Goal: Task Accomplishment & Management: Manage account settings

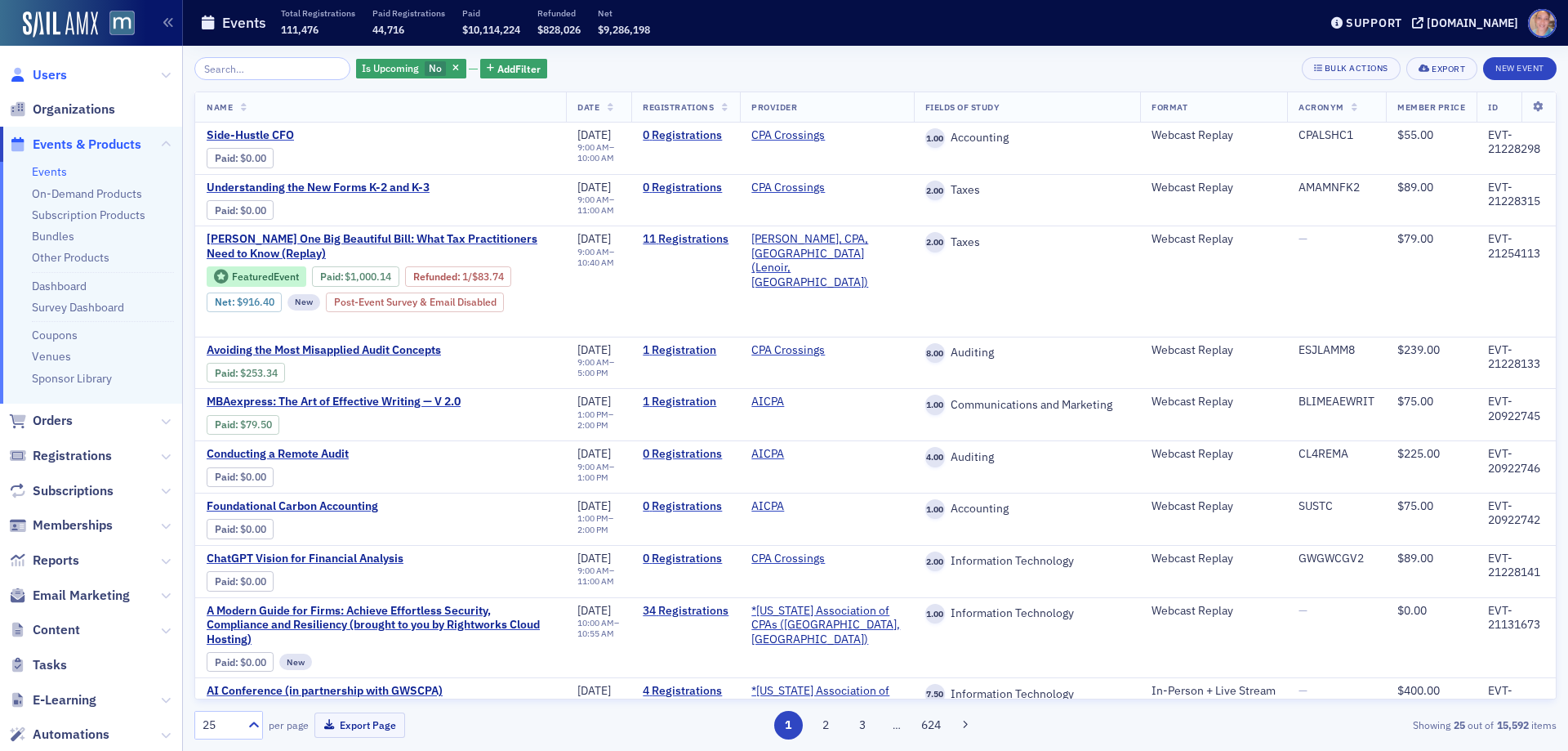
click at [49, 76] on span "Users" at bounding box center [50, 75] width 35 height 18
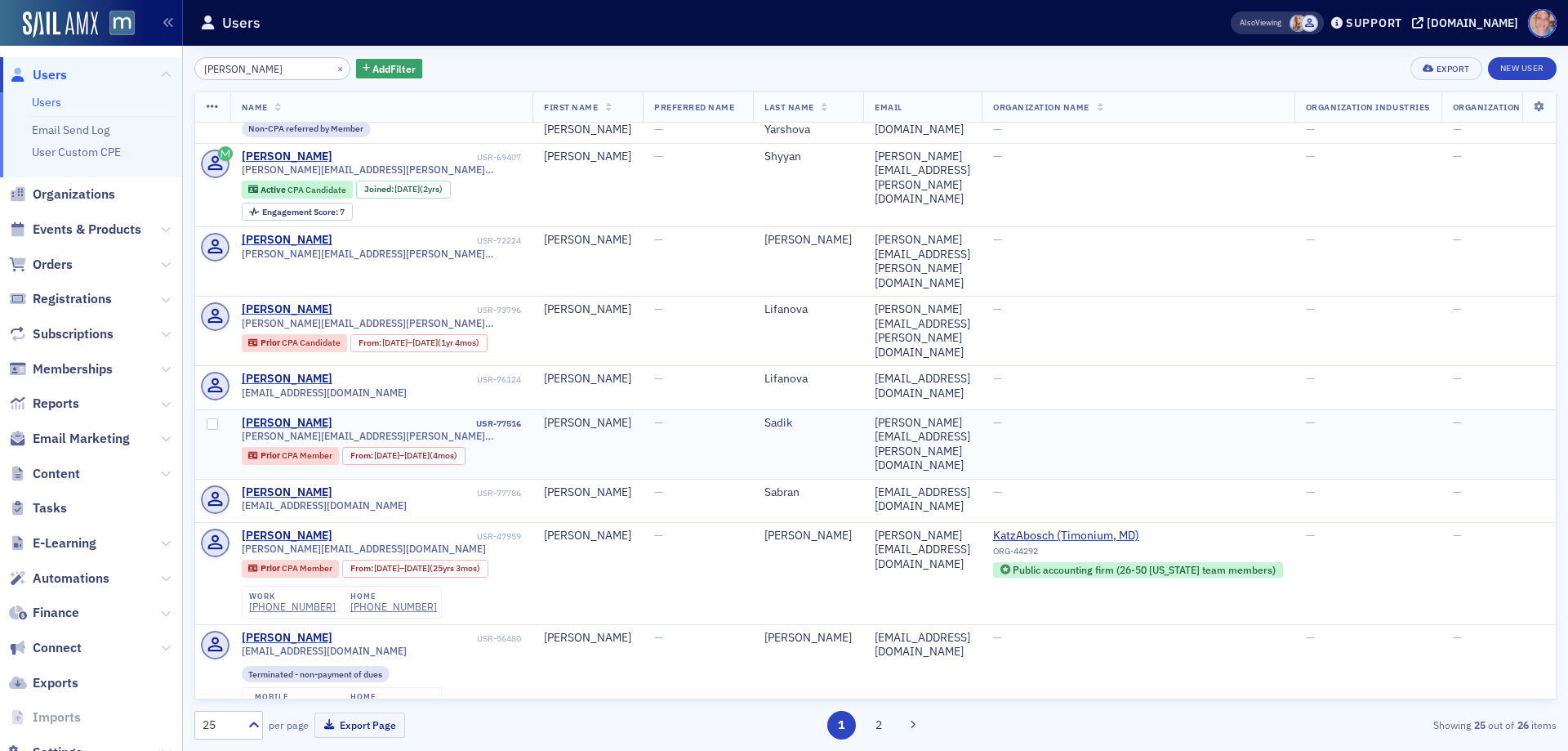
scroll to position [817, 0]
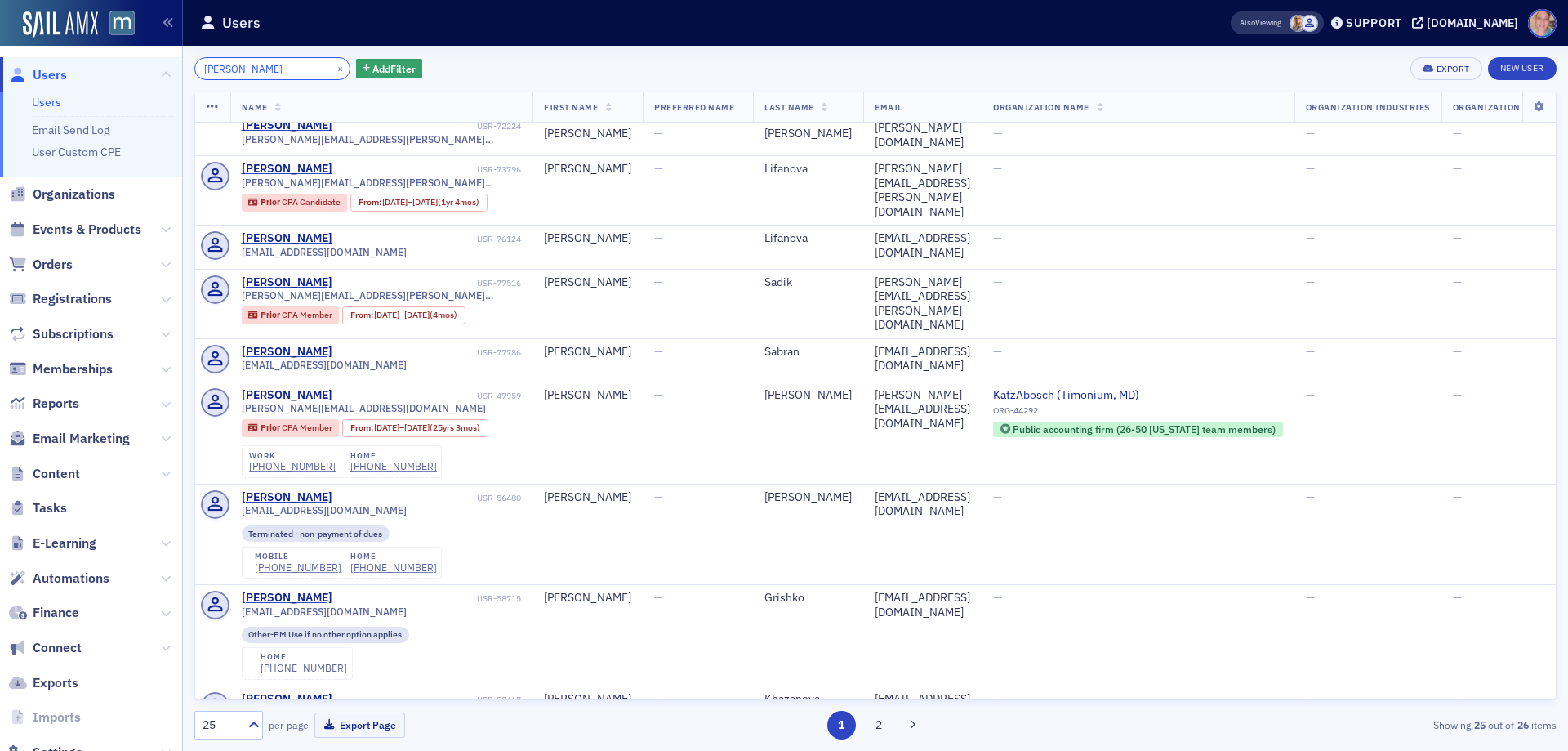
drag, startPoint x: 266, startPoint y: 67, endPoint x: 148, endPoint y: 65, distance: 118.0
click at [148, 65] on div "Users Users Email Send Log User Custom CPE Organizations Events & Products Orde…" at bounding box center [784, 375] width 1568 height 751
paste input ".[EMAIL_ADDRESS][DOMAIN_NAME]"
type input "[PERSON_NAME][EMAIL_ADDRESS][PERSON_NAME][DOMAIN_NAME]"
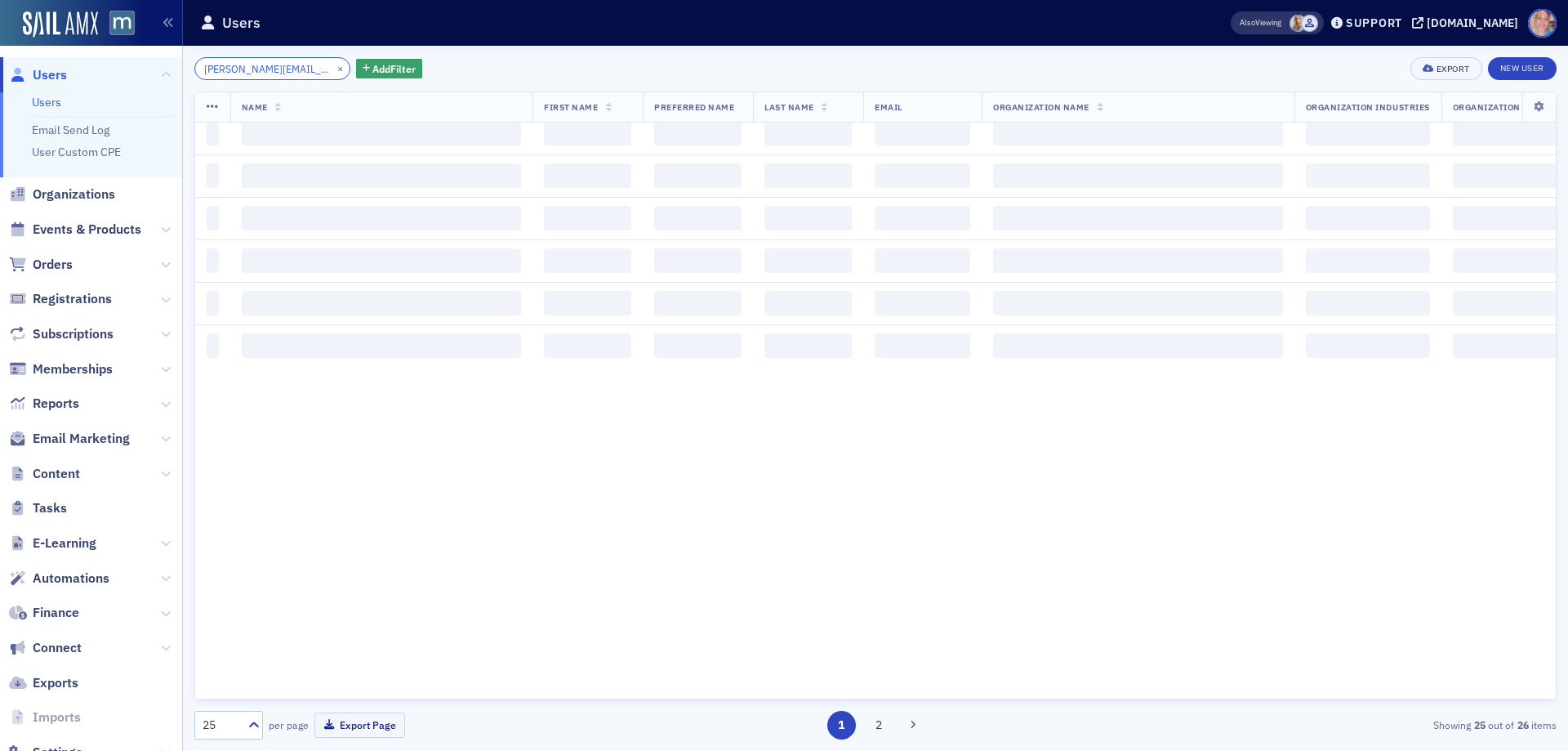
scroll to position [1870, 0]
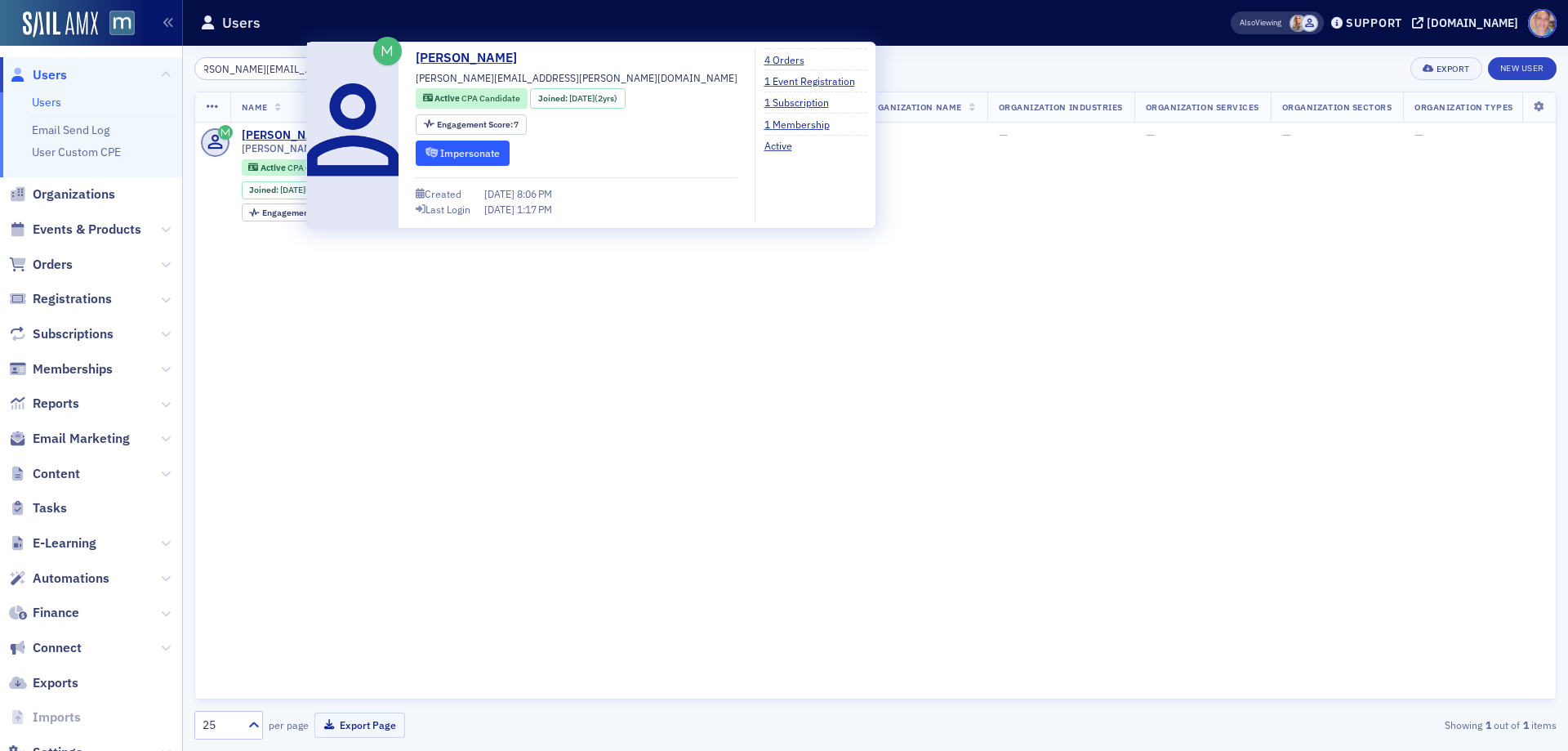
click at [487, 157] on button "Impersonate" at bounding box center [462, 153] width 94 height 25
click at [449, 152] on button "Impersonate" at bounding box center [462, 153] width 94 height 25
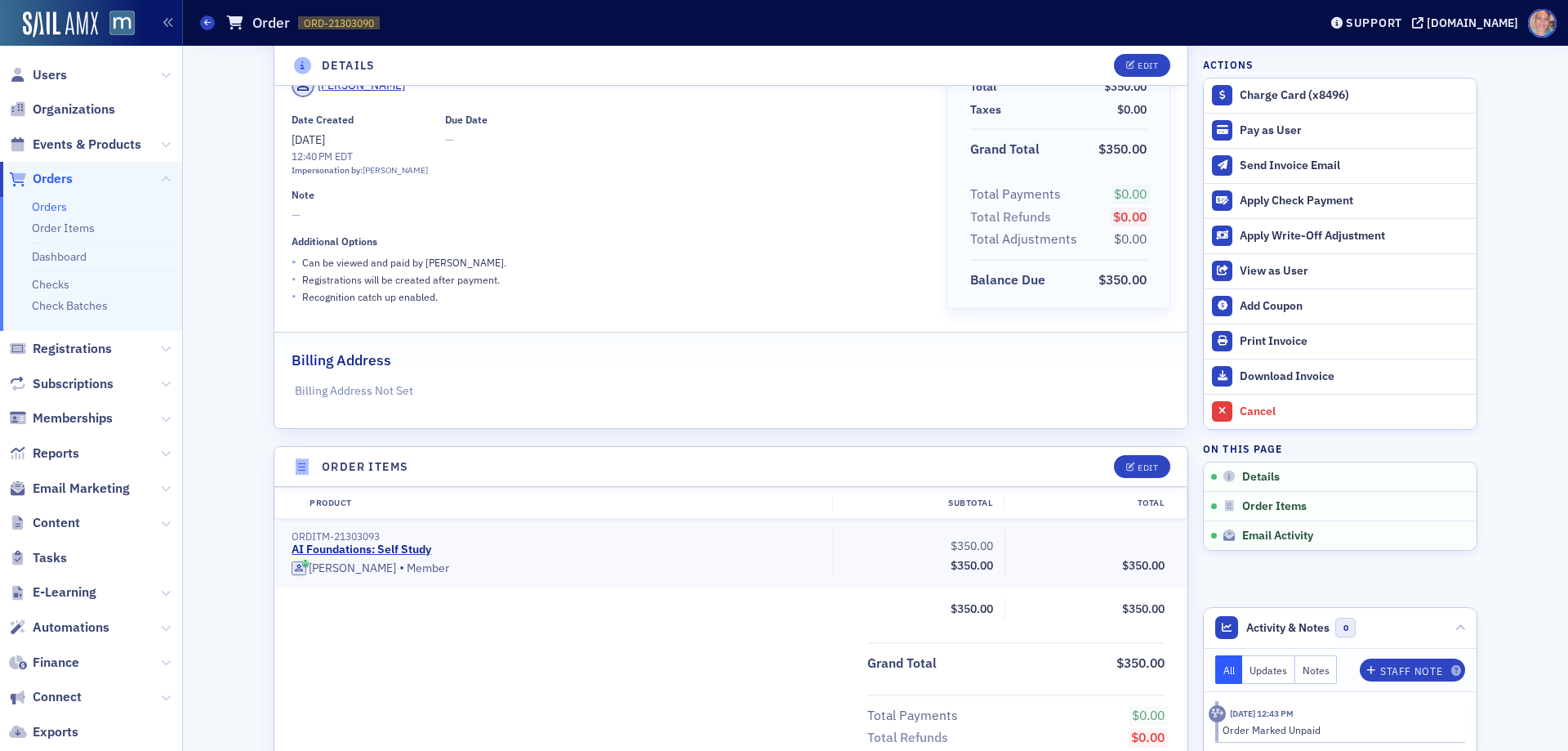
scroll to position [300, 0]
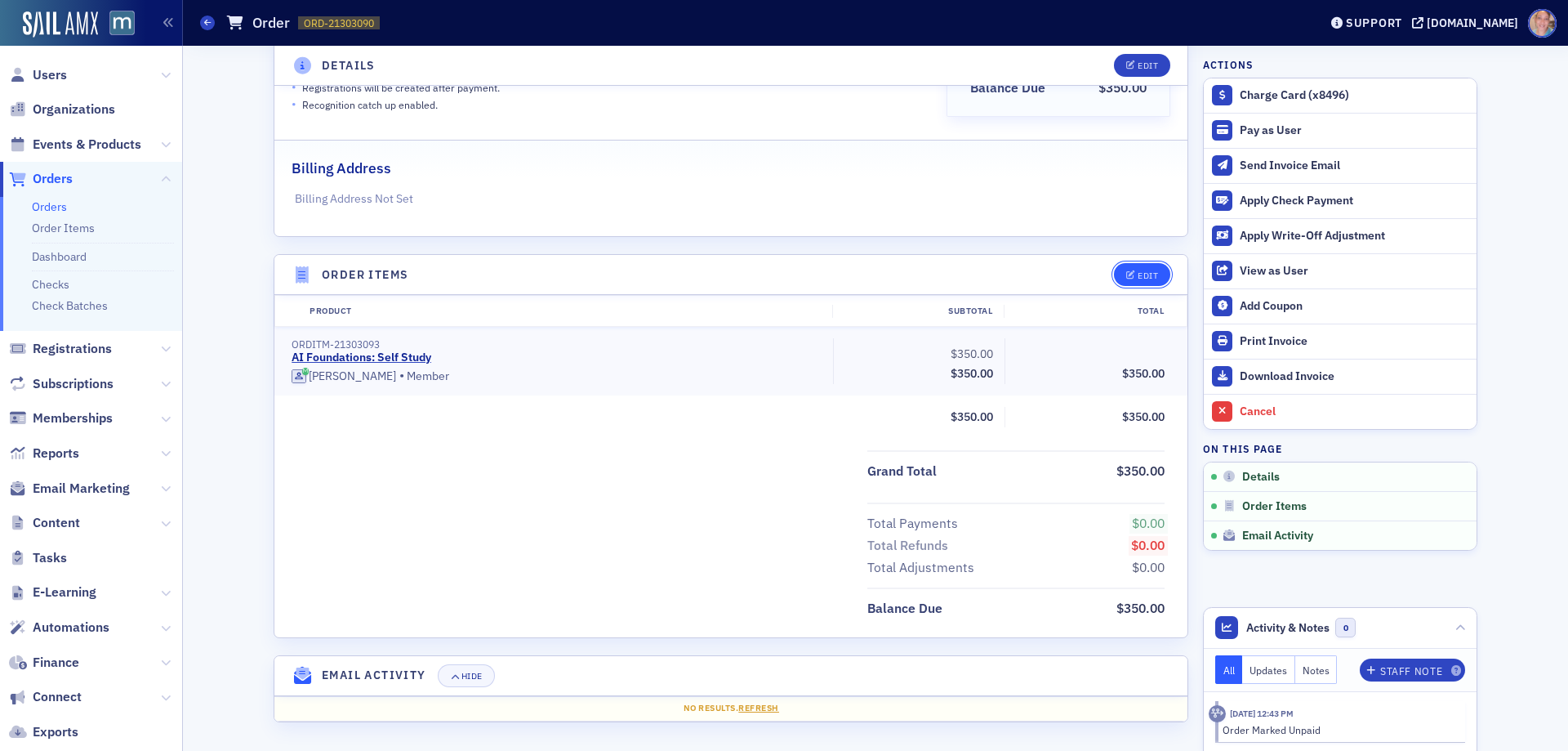
click at [1143, 280] on div "Edit" at bounding box center [1148, 276] width 20 height 9
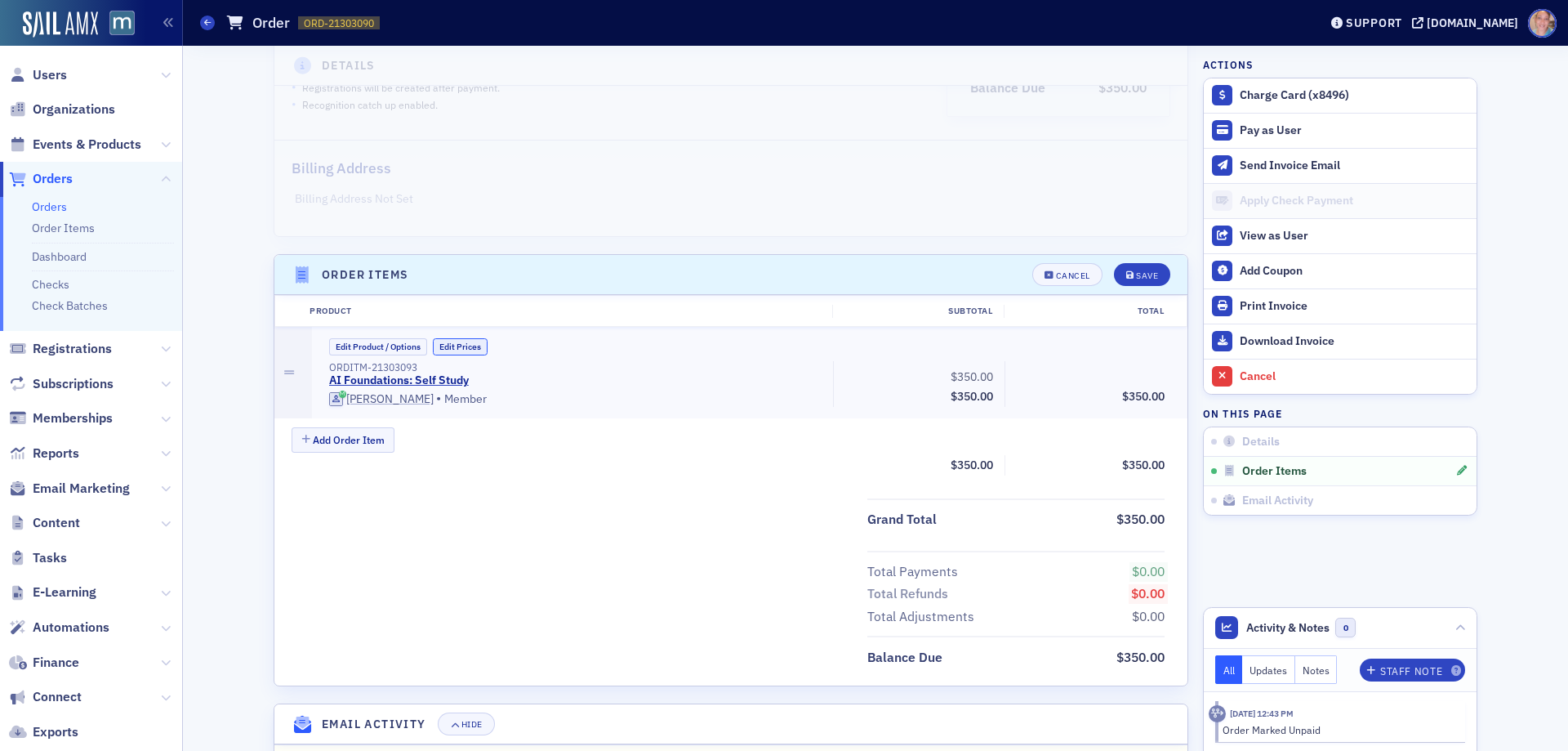
click at [463, 348] on button "Edit Prices" at bounding box center [460, 346] width 55 height 17
drag, startPoint x: 1123, startPoint y: 376, endPoint x: 1192, endPoint y: 365, distance: 69.9
click at [1192, 365] on div "Details Unpaid Customer & Invoicee Olga Shyyan Date Created 9/11/2025 12:40 PM …" at bounding box center [875, 272] width 1362 height 1053
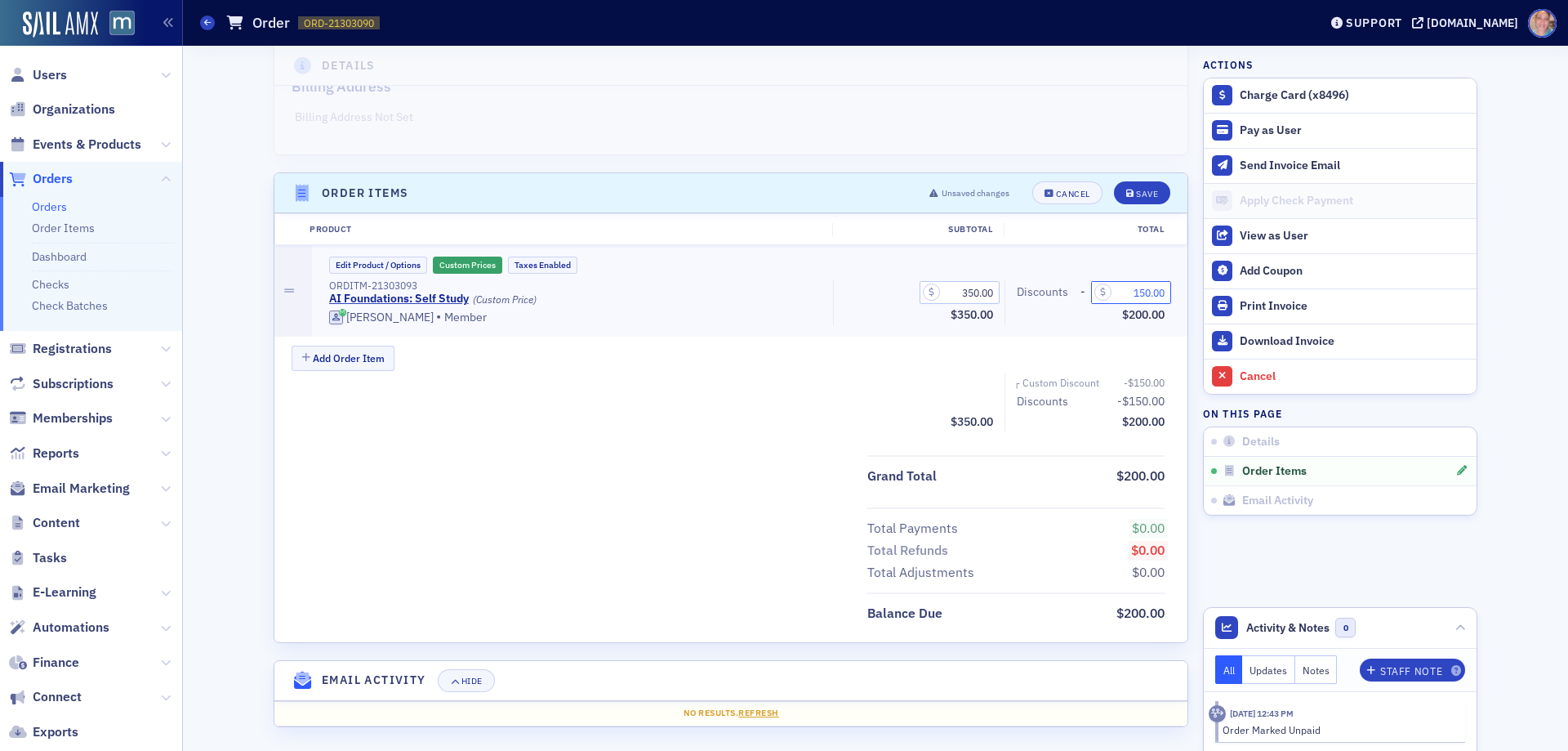
scroll to position [386, 0]
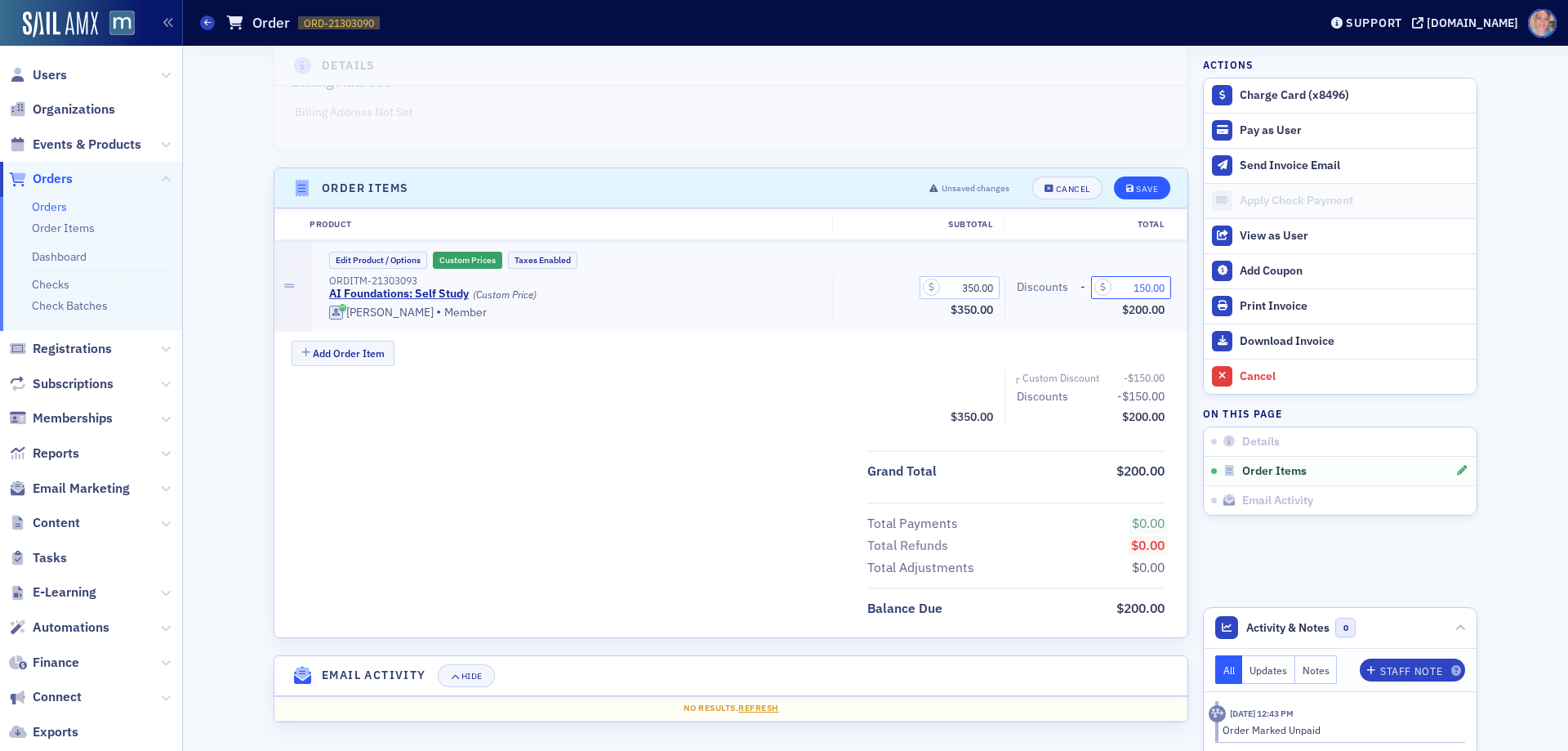
type input "150.00"
click at [1136, 190] on div "Save" at bounding box center [1147, 189] width 22 height 9
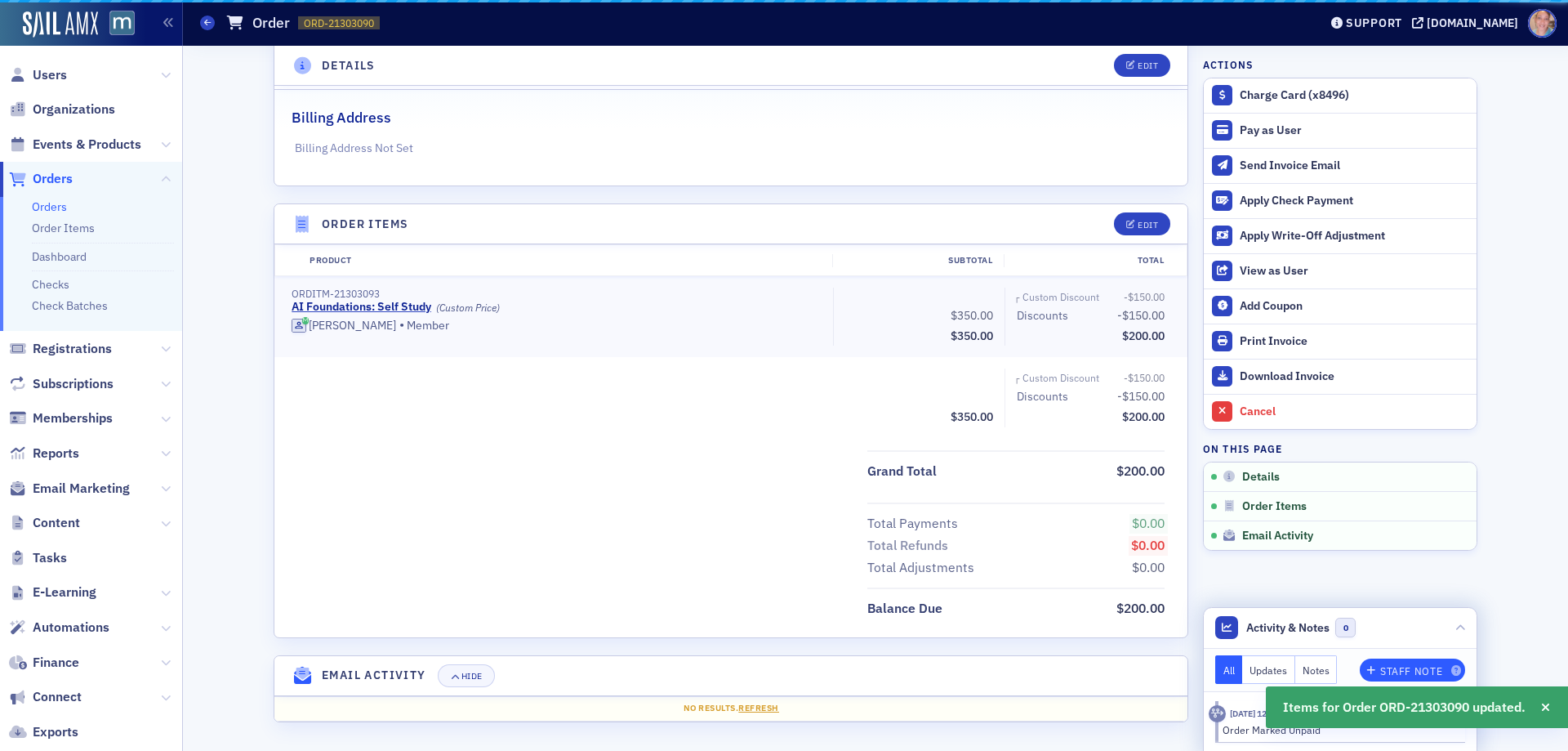
scroll to position [351, 0]
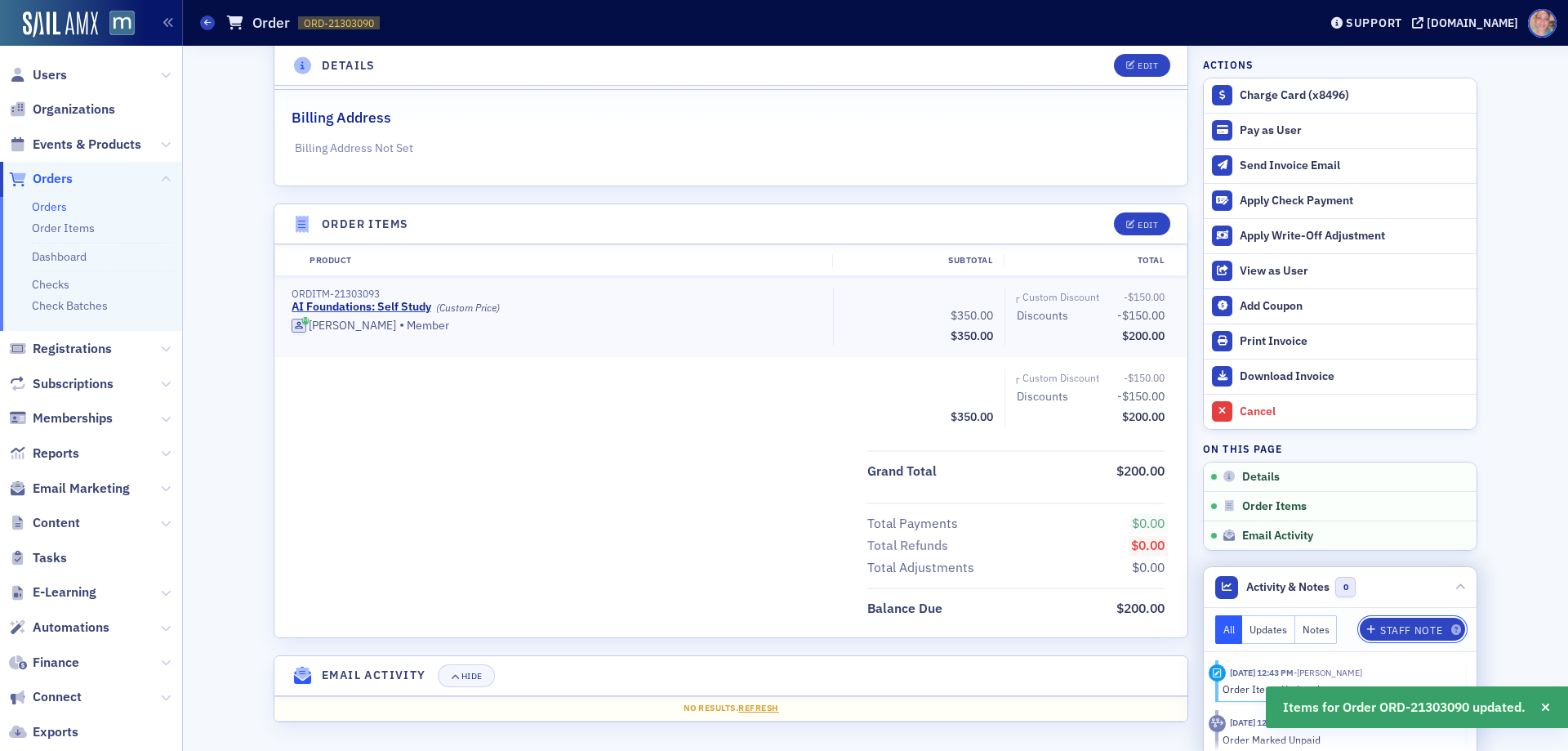
click at [1383, 630] on div "Staff Note" at bounding box center [1411, 630] width 62 height 9
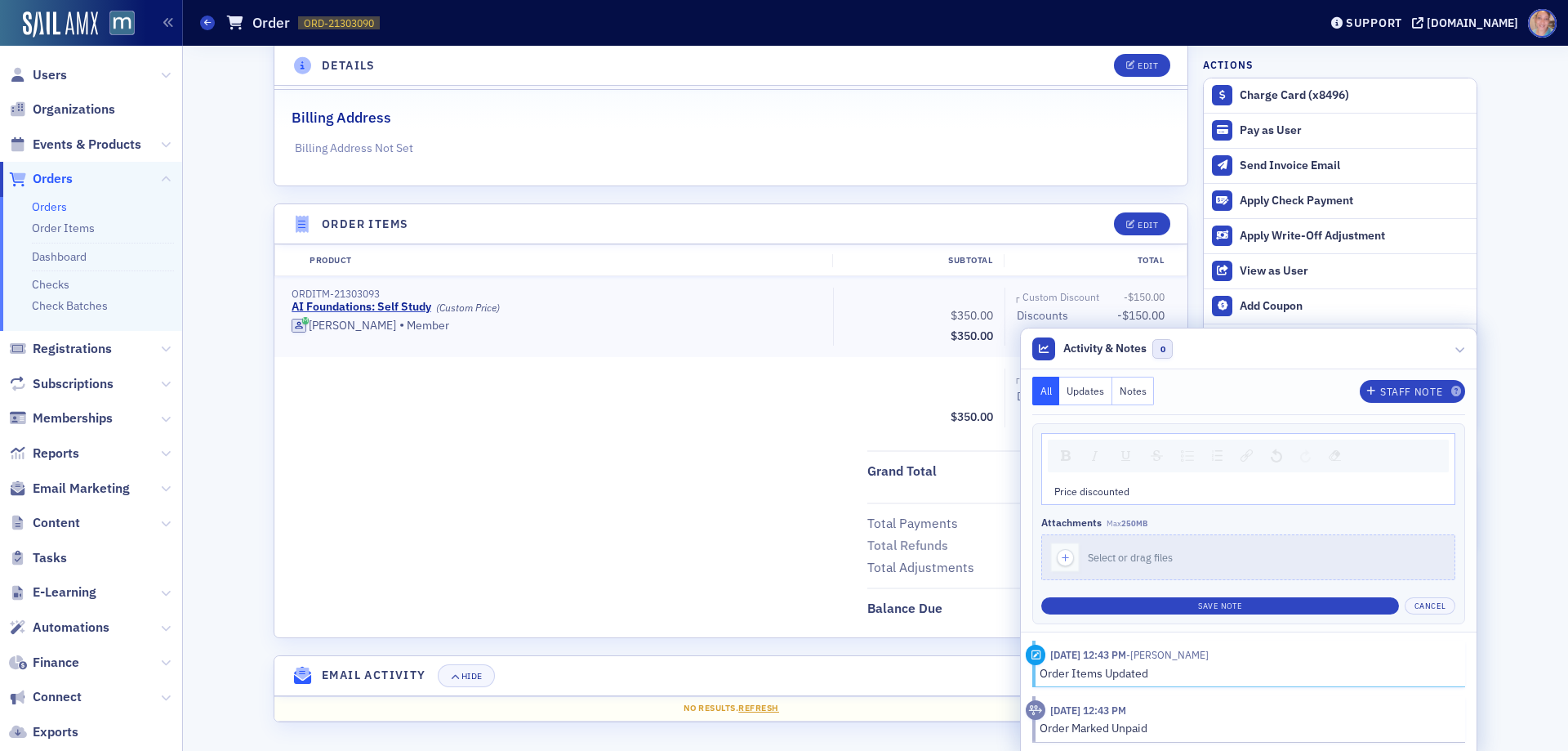
click at [1159, 491] on div "Price discounted" at bounding box center [1248, 491] width 388 height 14
click at [1105, 485] on span "Price discounted a combo discount for AI Impact registration." at bounding box center [1193, 491] width 278 height 13
click at [1223, 604] on button "Save Note" at bounding box center [1220, 605] width 357 height 17
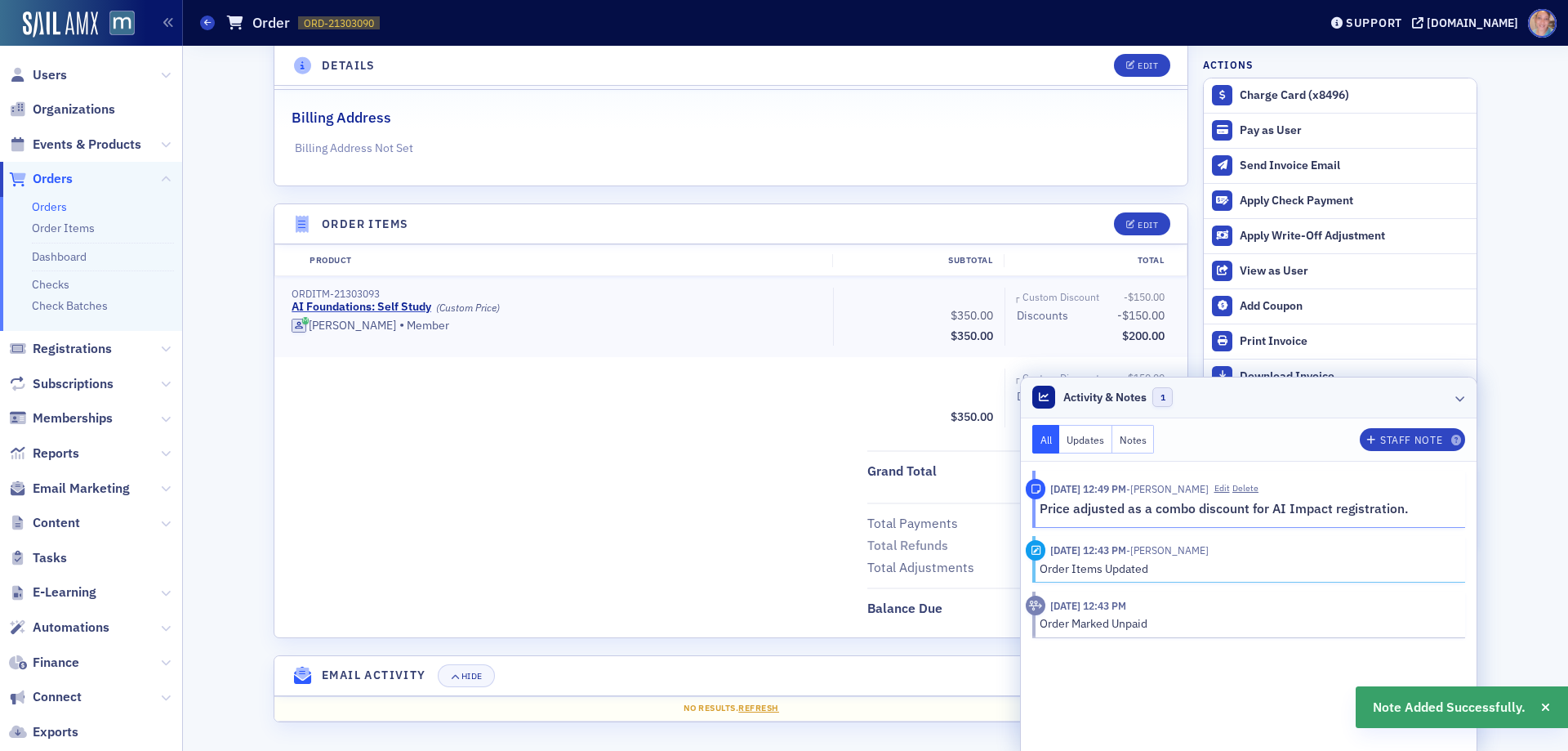
click at [1455, 394] on icon at bounding box center [1460, 398] width 10 height 10
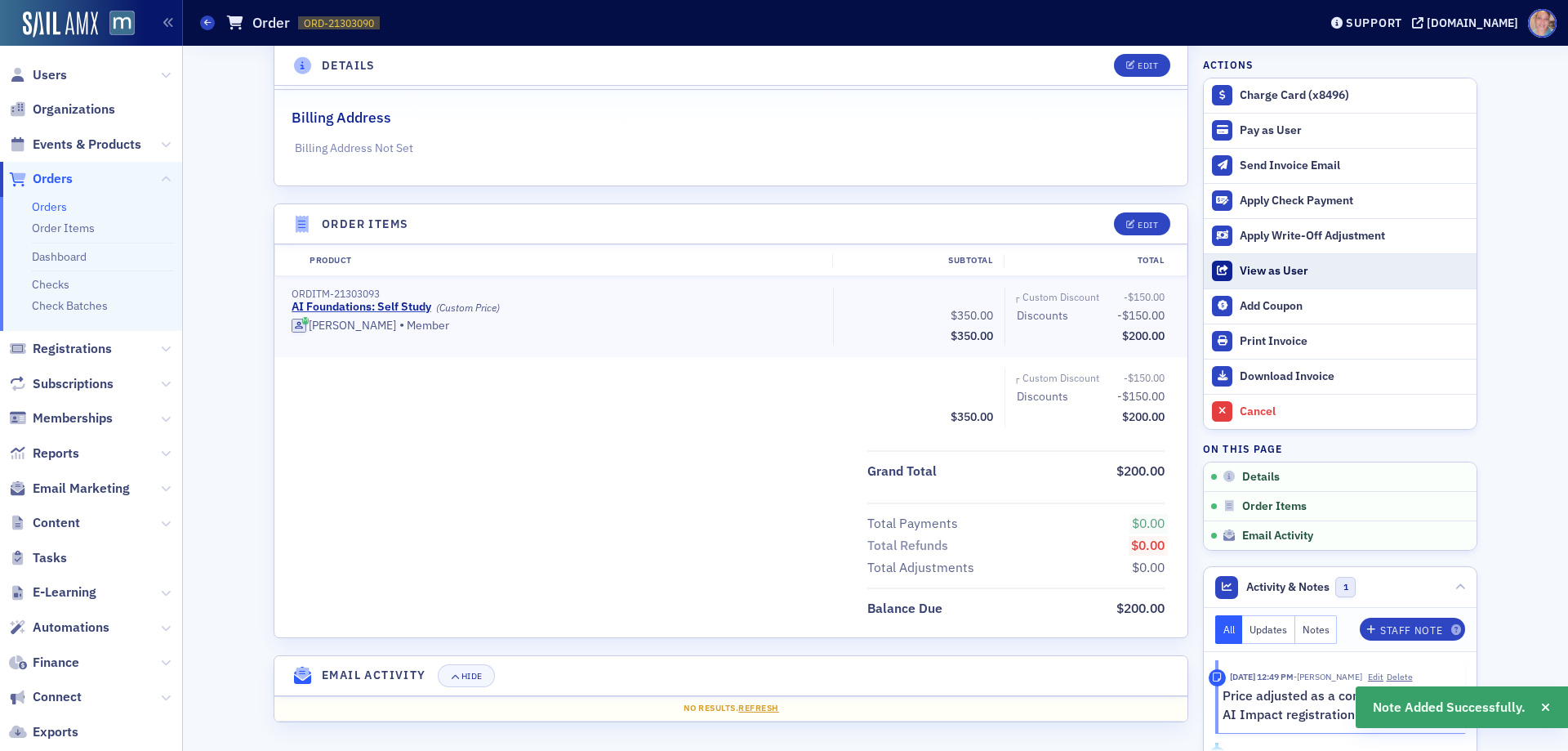
click at [1246, 273] on div "View as User" at bounding box center [1353, 271] width 228 height 14
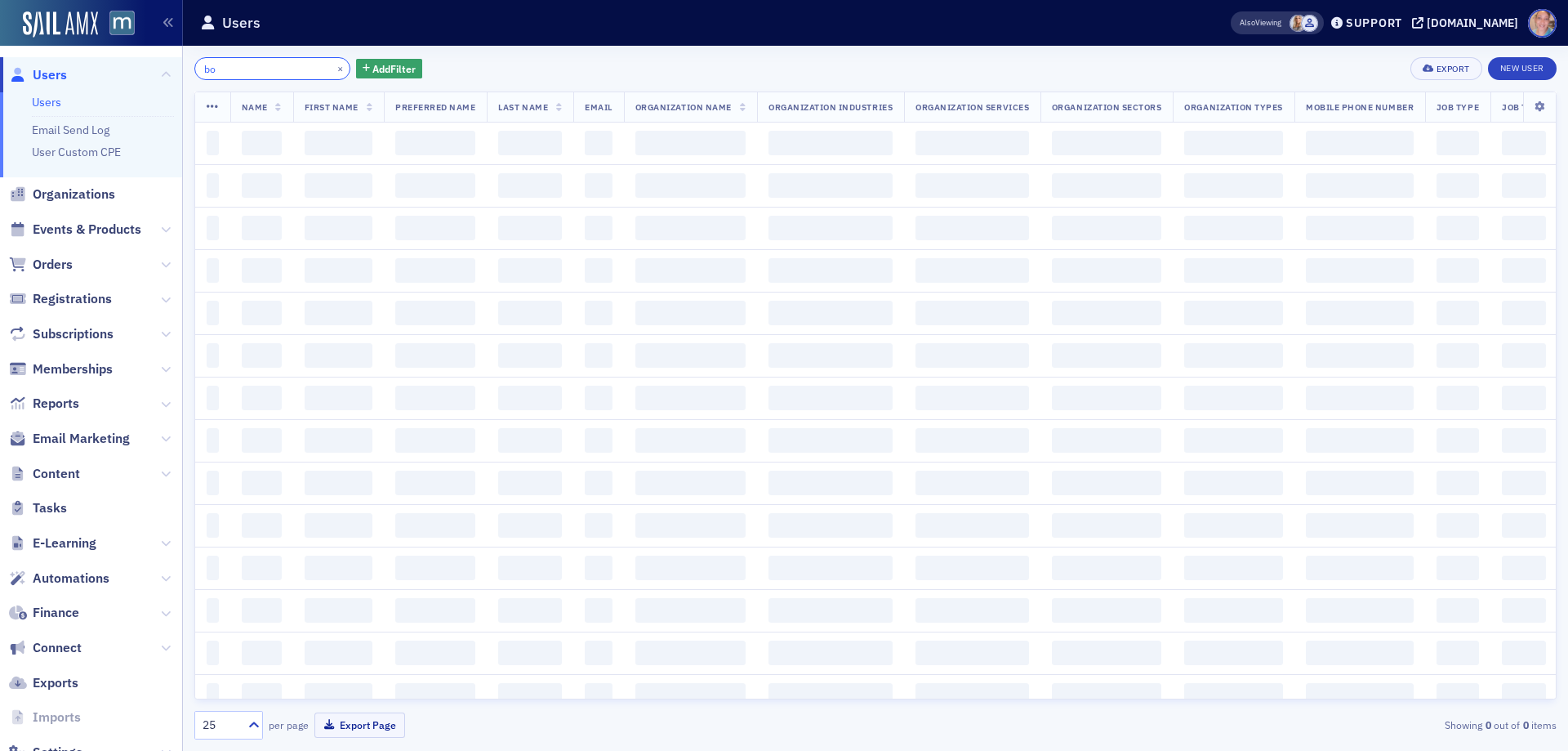
type input "b"
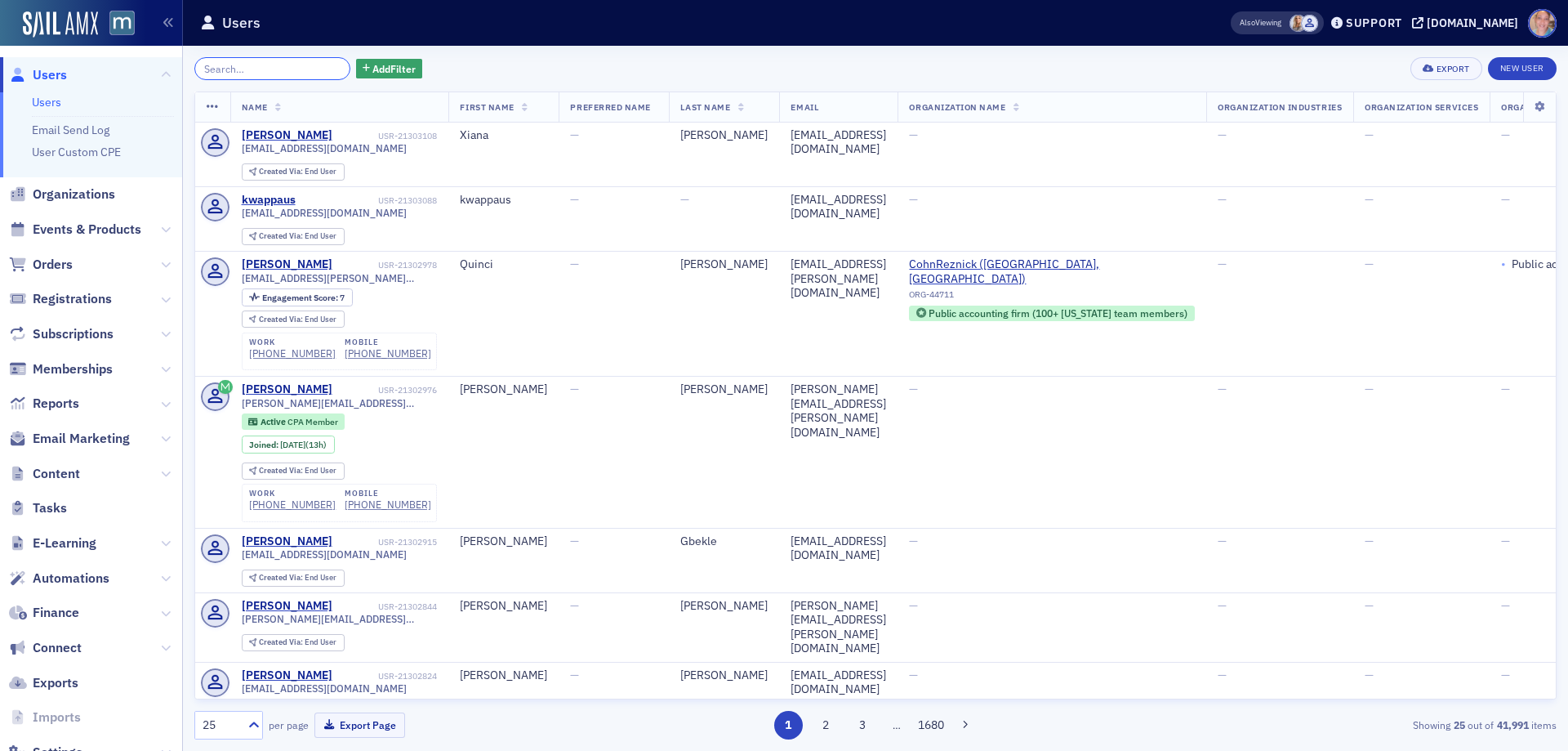
click at [244, 72] on input "search" at bounding box center [272, 68] width 156 height 23
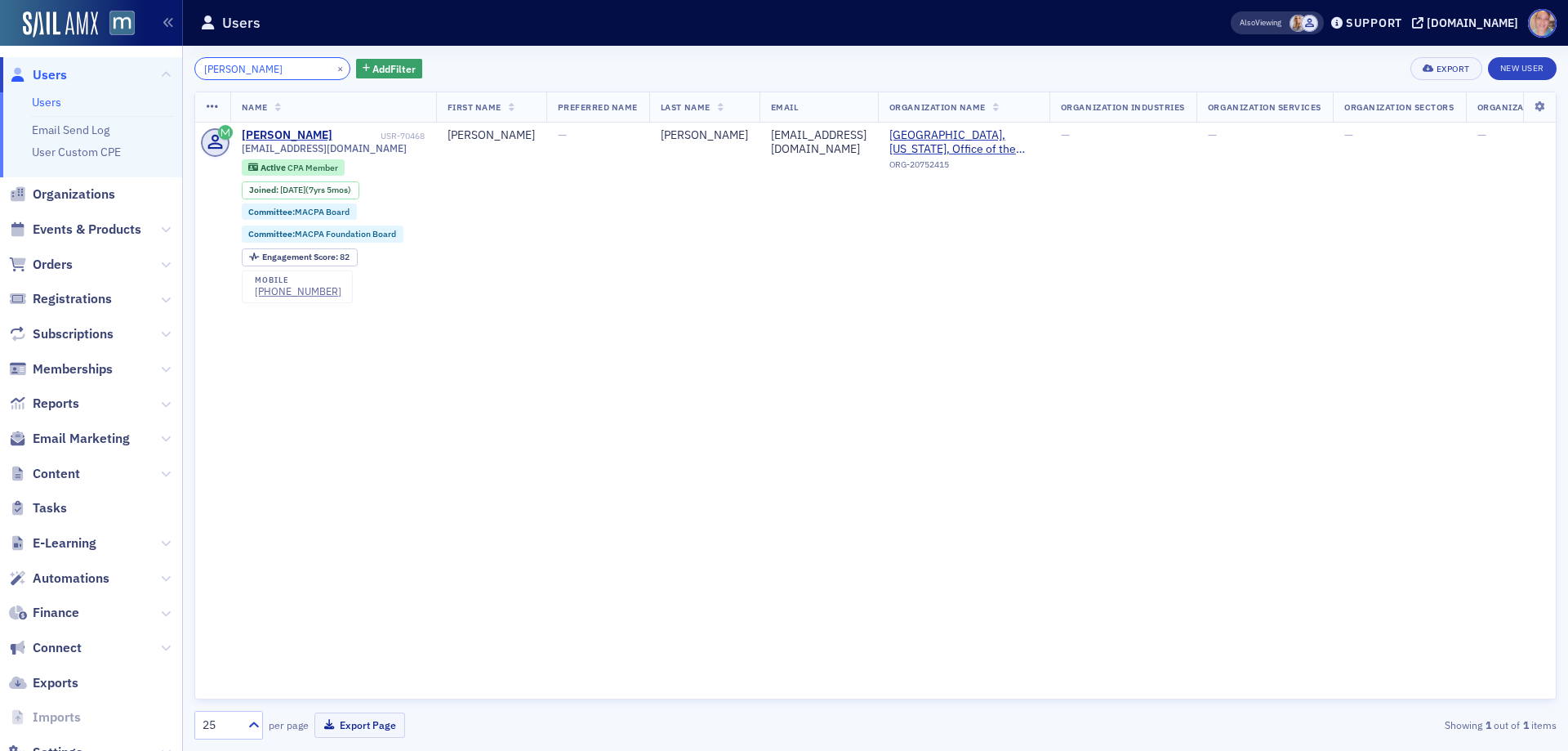
type input "maxene"
